Goal: Find specific page/section: Find specific page/section

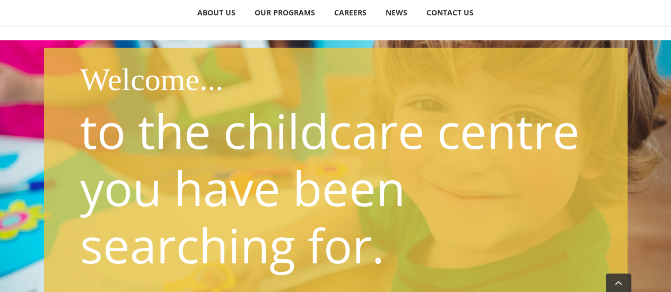
scroll to position [150, 0]
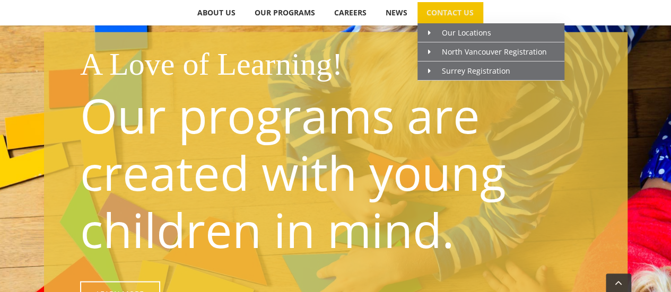
click at [454, 18] on link "CONTACT US" at bounding box center [451, 12] width 66 height 21
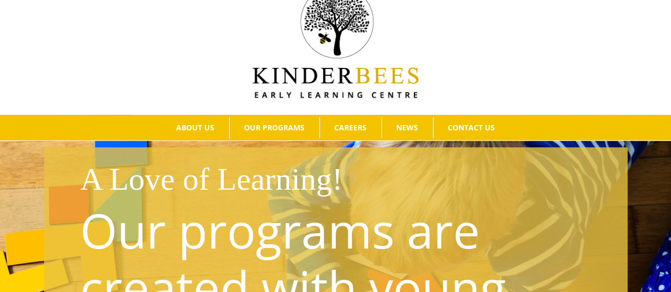
scroll to position [34, 0]
click at [479, 142] on div at bounding box center [335, 297] width 671 height 314
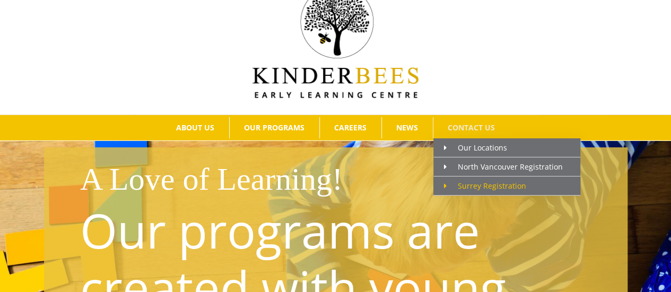
click at [472, 181] on span "Surrey Registration" at bounding box center [485, 186] width 82 height 10
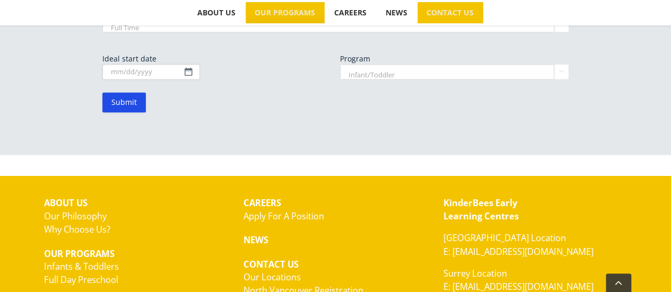
scroll to position [842, 0]
